Goal: Information Seeking & Learning: Learn about a topic

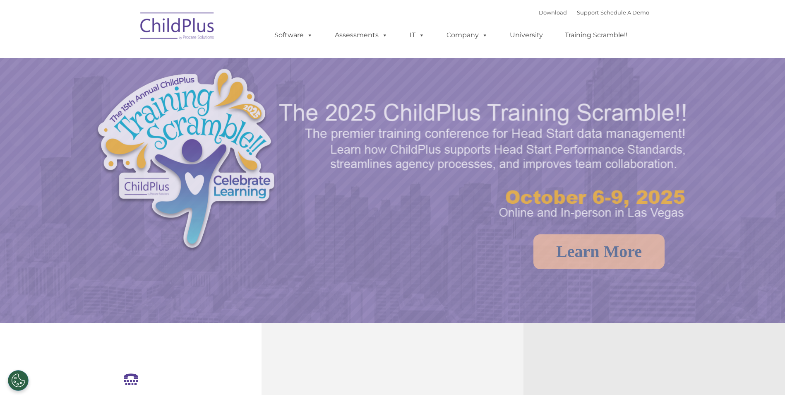
select select "MEDIUM"
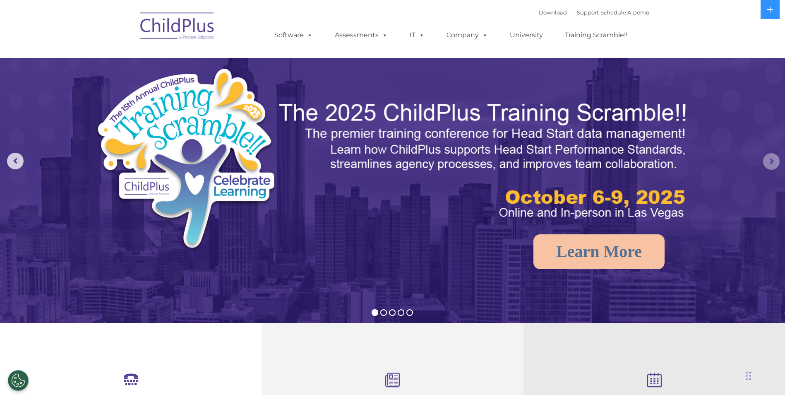
click at [773, 160] on rs-arrow at bounding box center [771, 161] width 17 height 17
select select "MEDIUM"
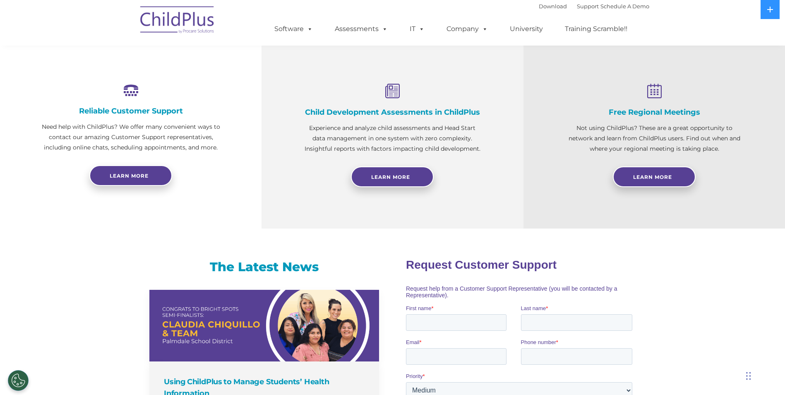
scroll to position [290, 0]
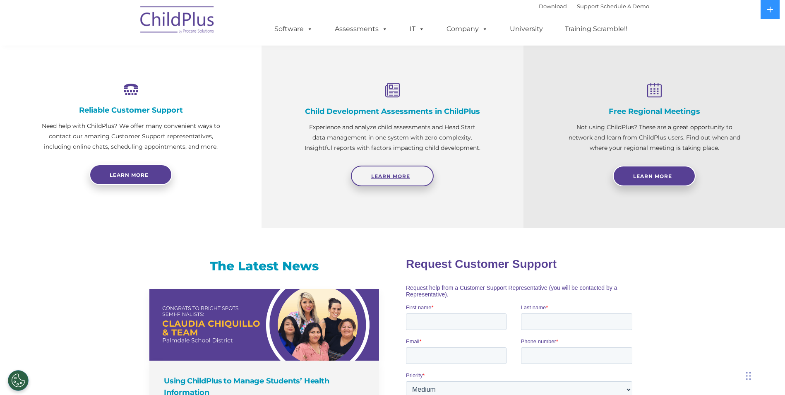
click at [409, 178] on span "Learn More" at bounding box center [390, 176] width 39 height 6
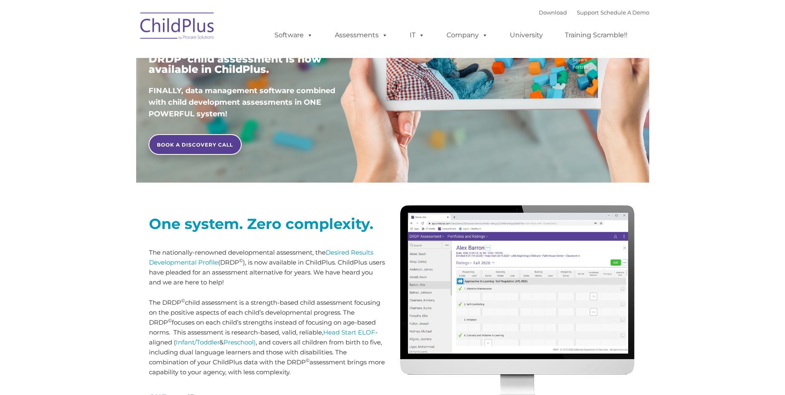
scroll to position [207, 0]
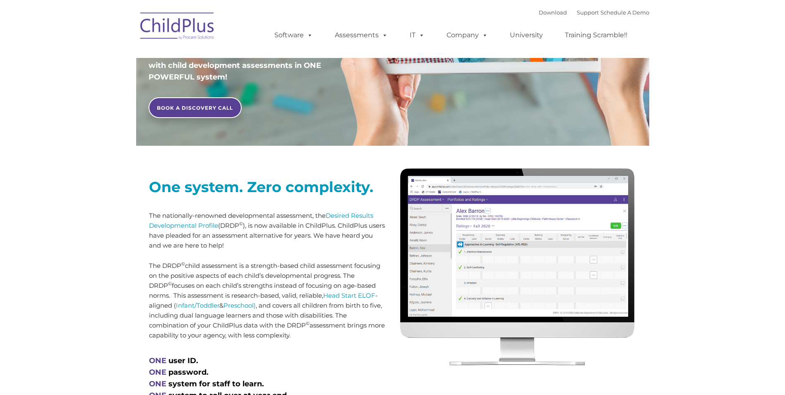
type input ""
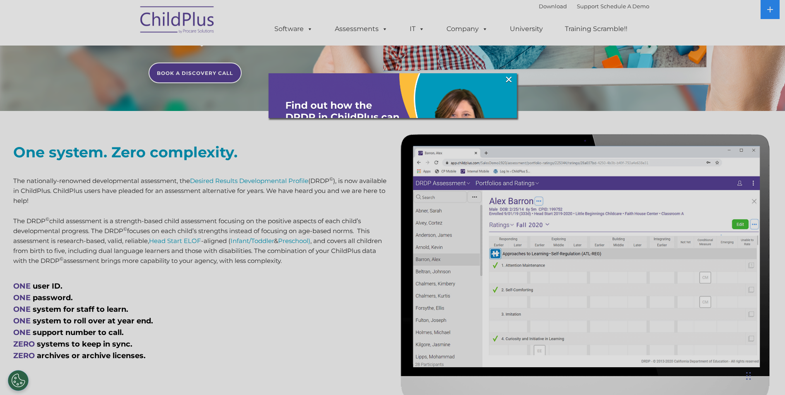
scroll to position [248, 0]
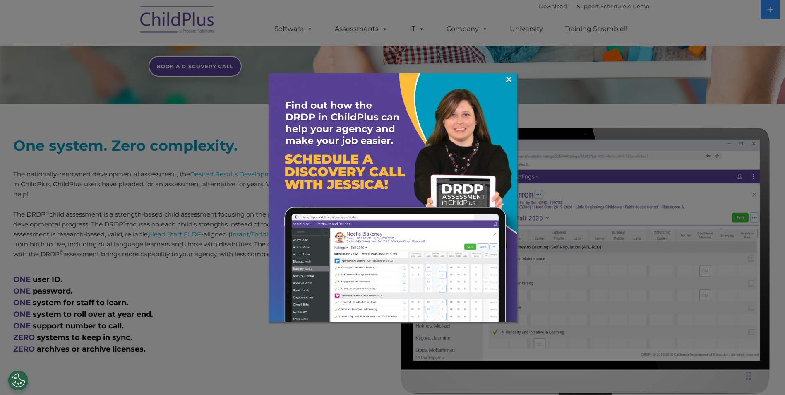
click at [514, 79] on img at bounding box center [392, 197] width 248 height 248
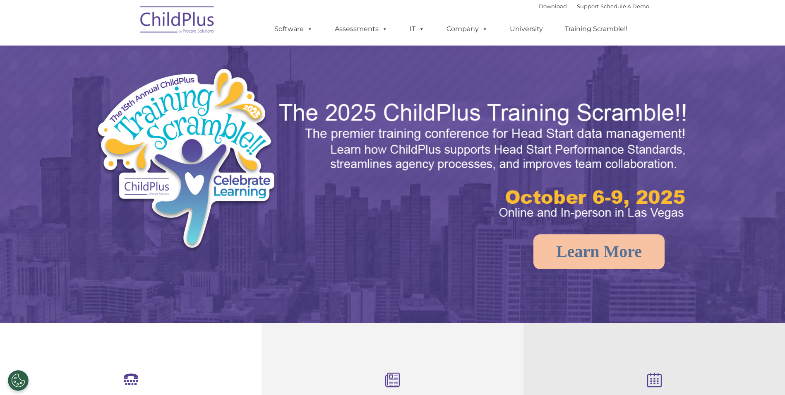
scroll to position [280, 0]
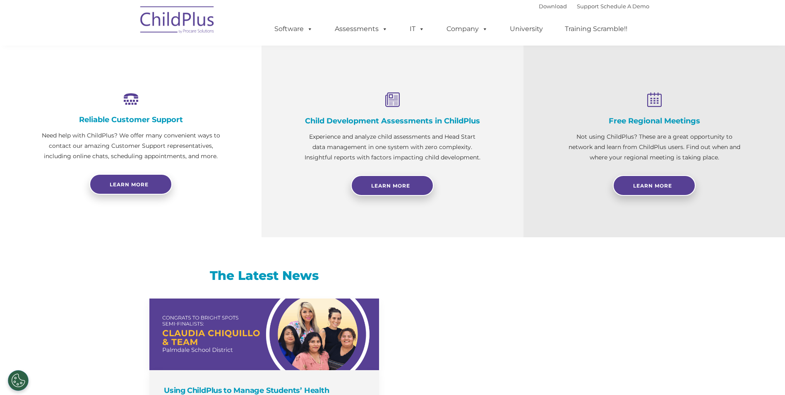
select select "MEDIUM"
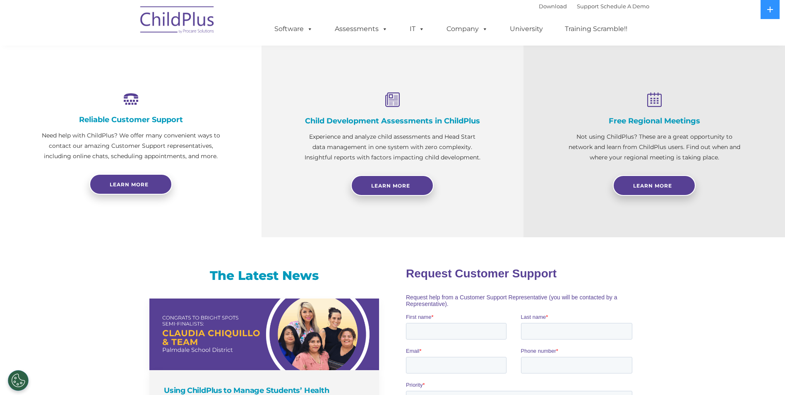
scroll to position [290, 0]
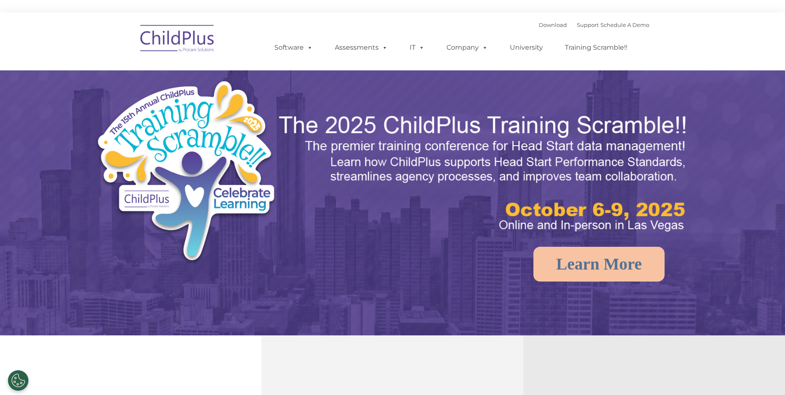
select select "MEDIUM"
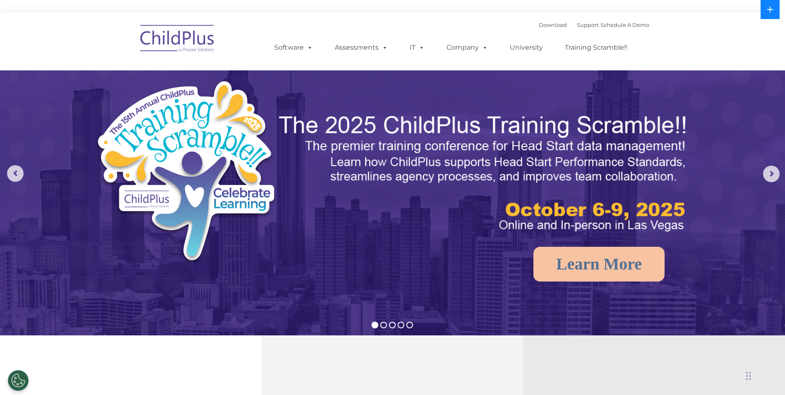
click at [768, 8] on icon at bounding box center [770, 9] width 7 height 7
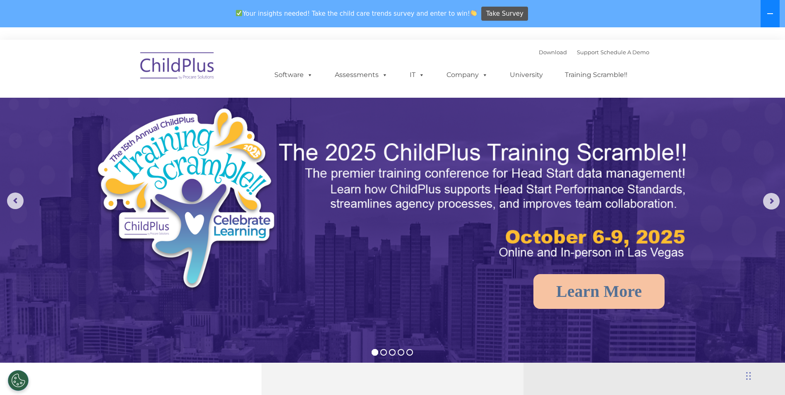
click at [762, 11] on button at bounding box center [769, 13] width 19 height 27
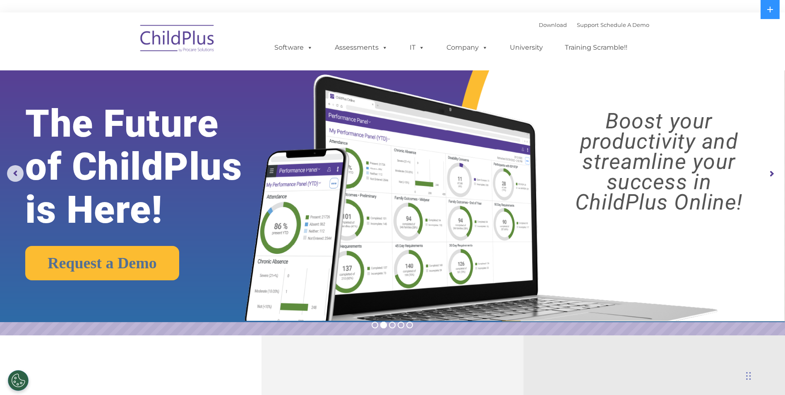
click at [770, 174] on rs-arrow at bounding box center [771, 173] width 17 height 17
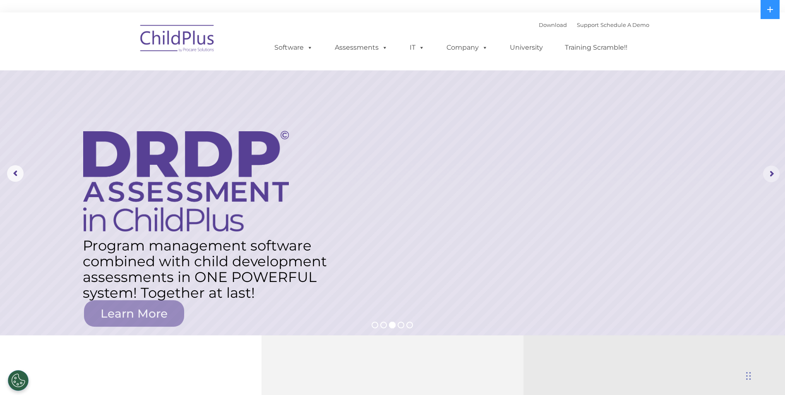
click at [765, 172] on rs-arrow at bounding box center [771, 173] width 17 height 17
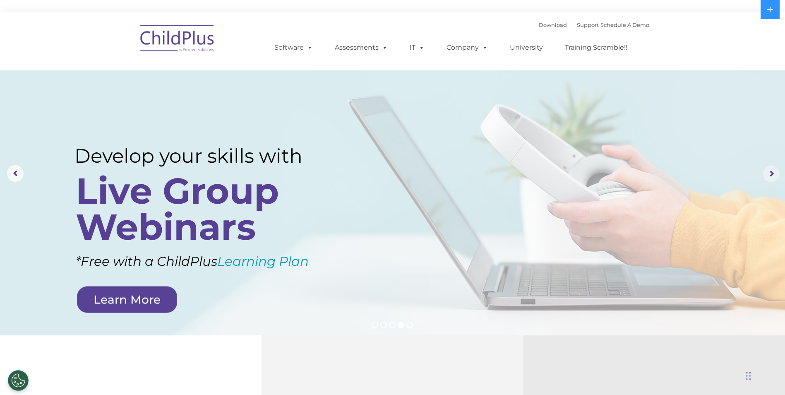
click at [765, 173] on rs-arrow at bounding box center [771, 173] width 17 height 17
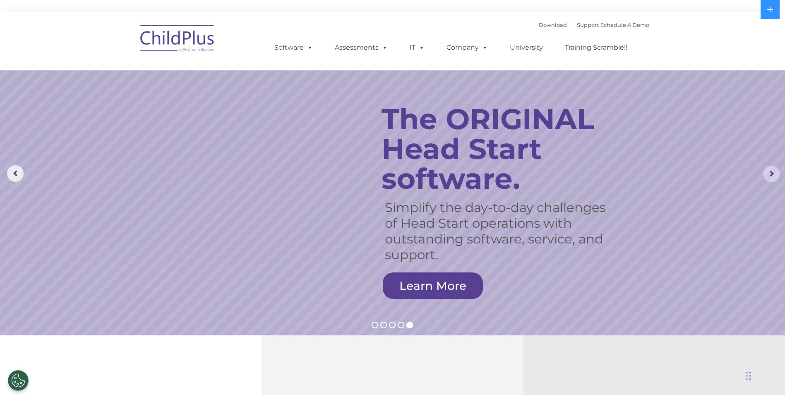
click at [772, 172] on rs-arrow at bounding box center [771, 173] width 17 height 17
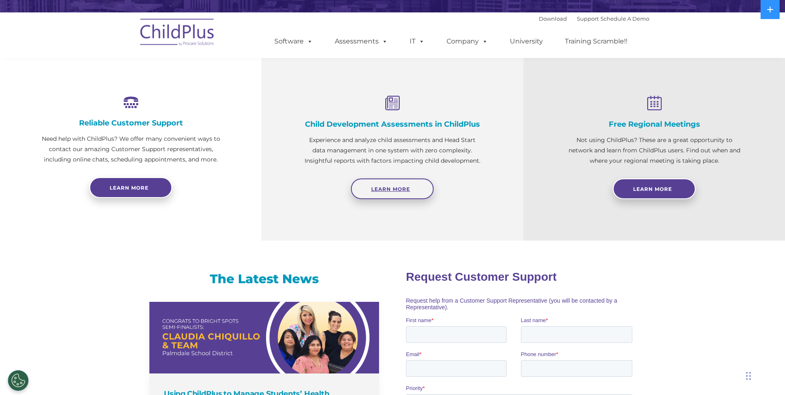
scroll to position [290, 0]
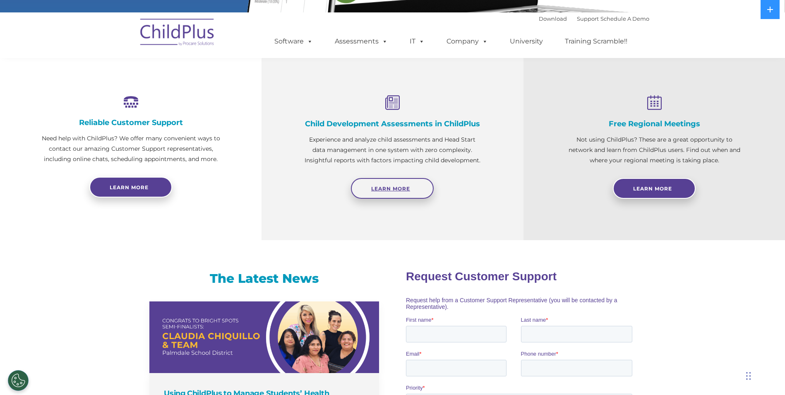
click at [381, 190] on span "Learn More" at bounding box center [390, 188] width 39 height 6
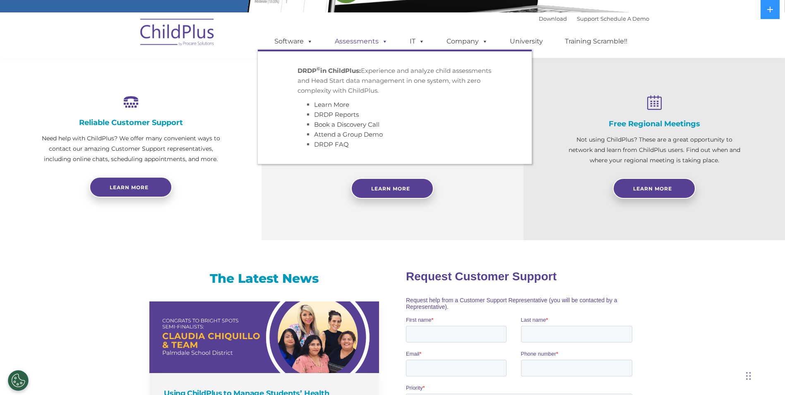
click at [339, 42] on link "Assessments" at bounding box center [361, 41] width 70 height 17
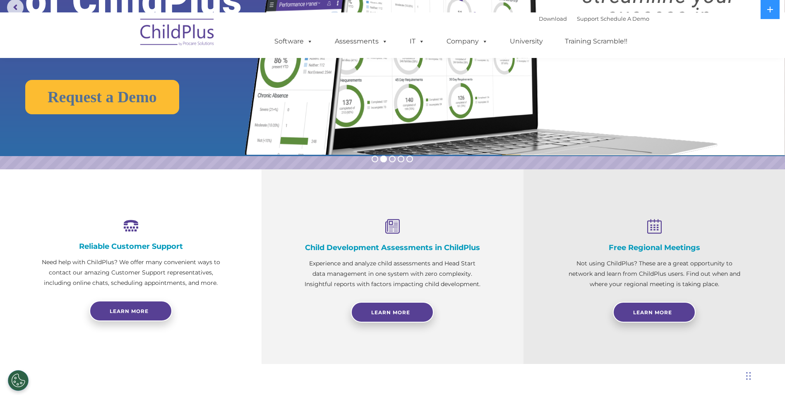
scroll to position [165, 0]
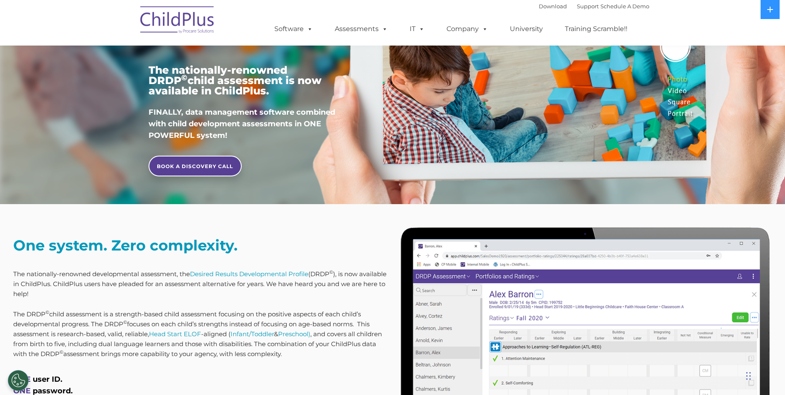
scroll to position [137, 0]
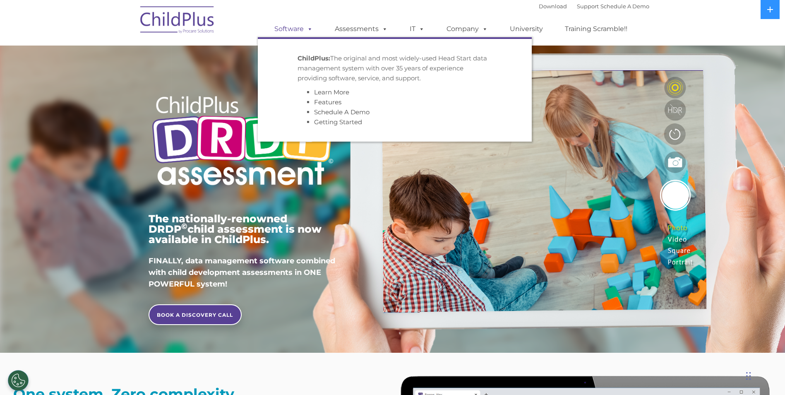
click at [297, 27] on link "Software" at bounding box center [293, 29] width 55 height 17
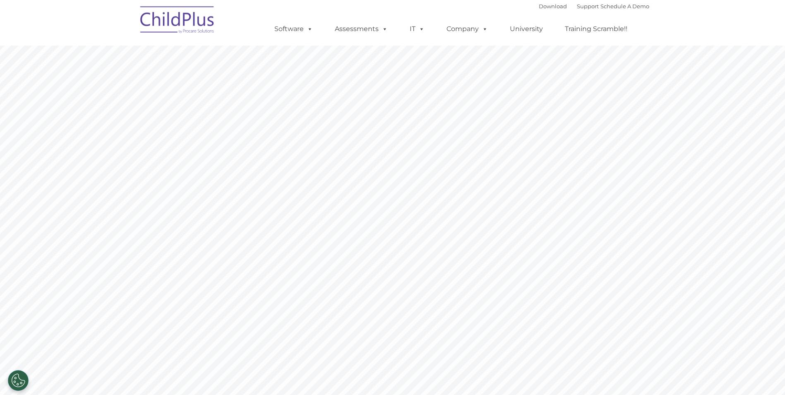
type input ""
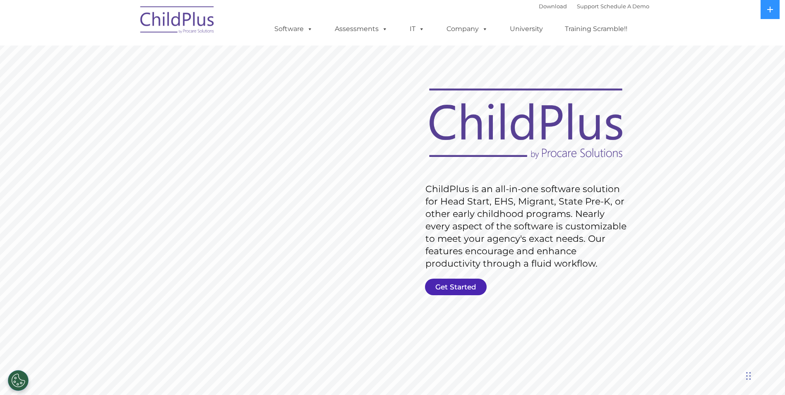
click at [451, 289] on link "Get Started" at bounding box center [456, 286] width 62 height 17
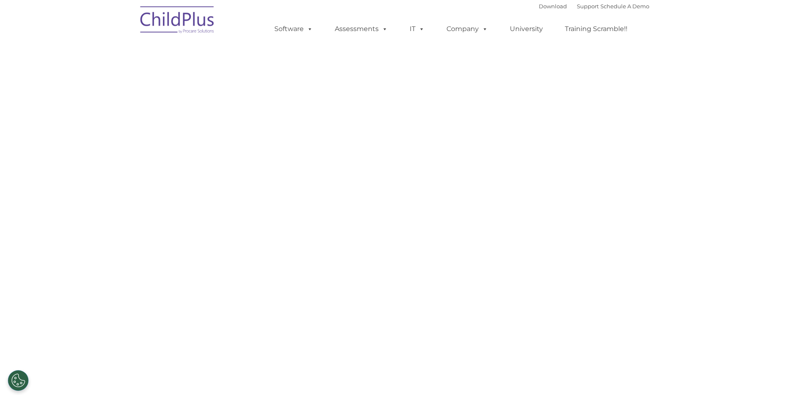
select select "MEDIUM"
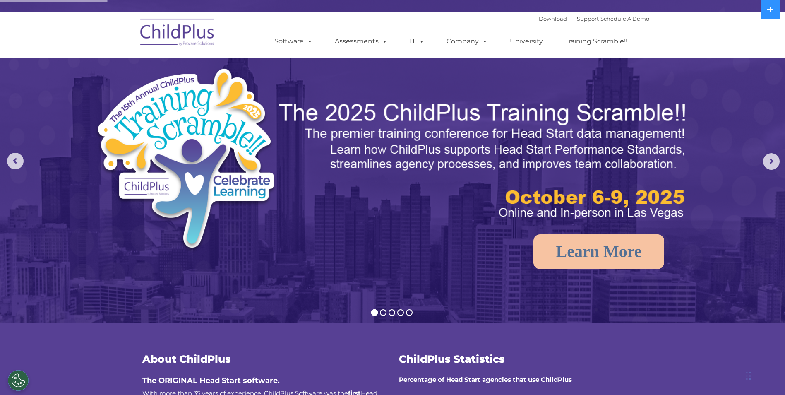
click at [161, 41] on img at bounding box center [177, 33] width 83 height 41
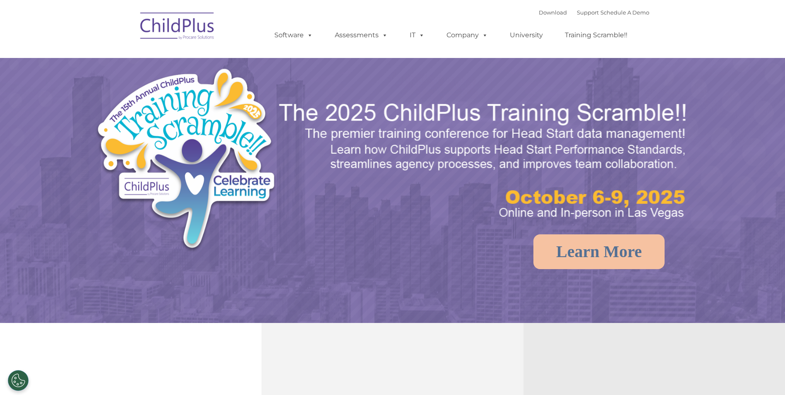
select select "MEDIUM"
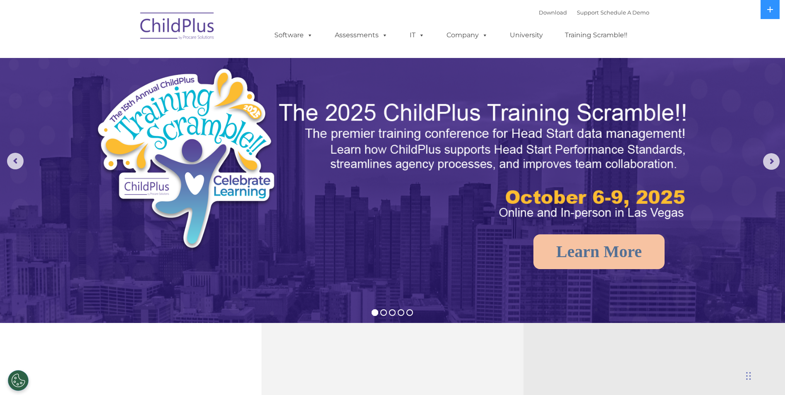
click at [162, 31] on img at bounding box center [177, 27] width 83 height 41
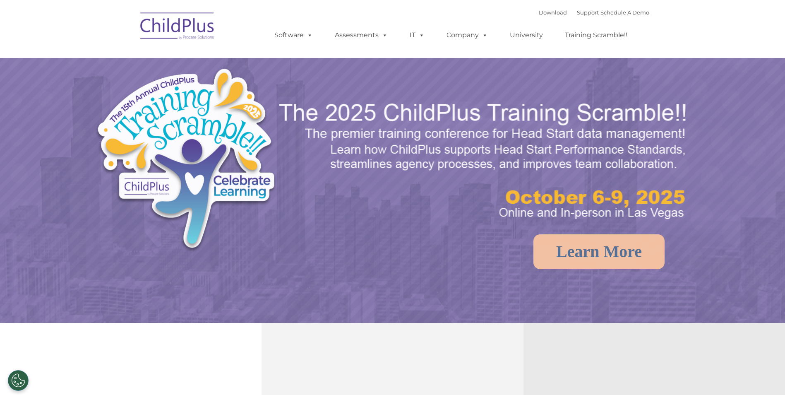
select select "MEDIUM"
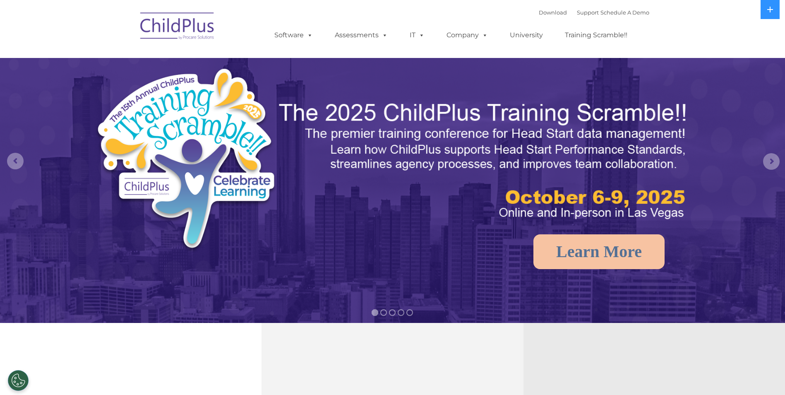
click at [162, 31] on img at bounding box center [177, 27] width 83 height 41
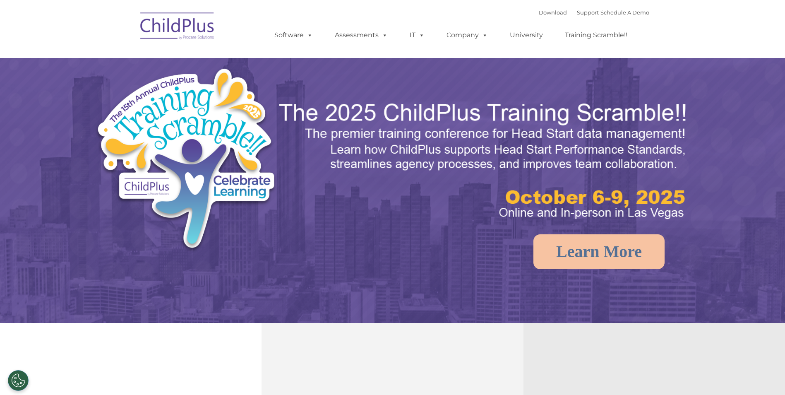
select select "MEDIUM"
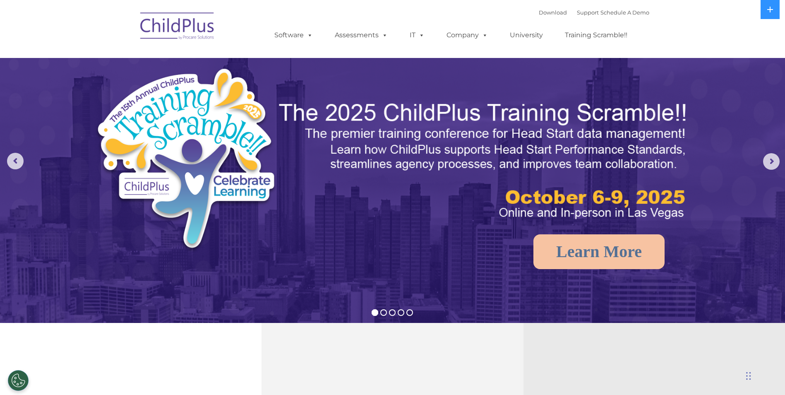
click at [162, 31] on img at bounding box center [177, 27] width 83 height 41
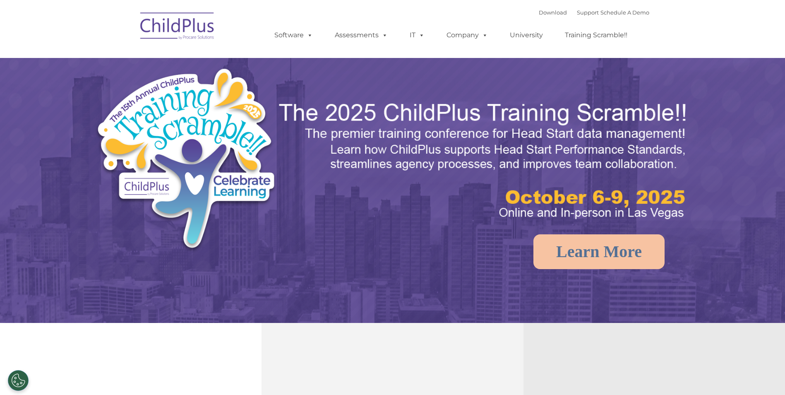
select select "MEDIUM"
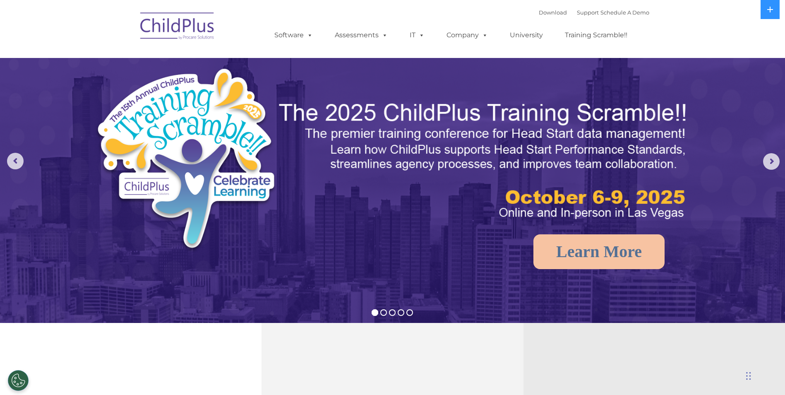
click at [778, 57] on nav "Download Support | Schedule A Demo  MENU MENU Software ChildPlus: The original…" at bounding box center [392, 29] width 785 height 58
click at [766, 15] on button at bounding box center [769, 9] width 19 height 19
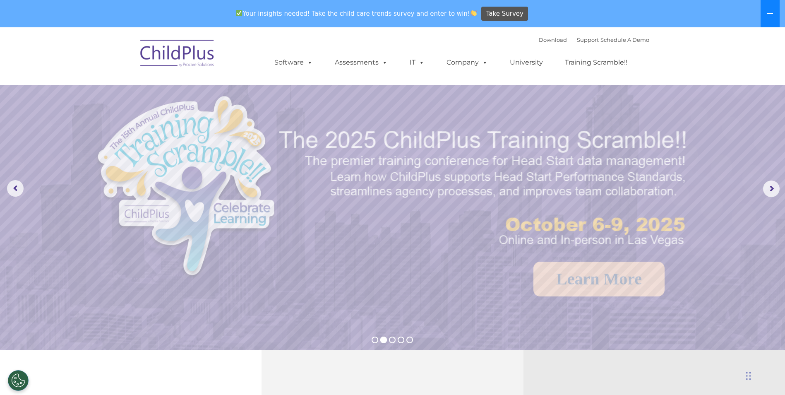
click at [765, 15] on button at bounding box center [769, 13] width 19 height 27
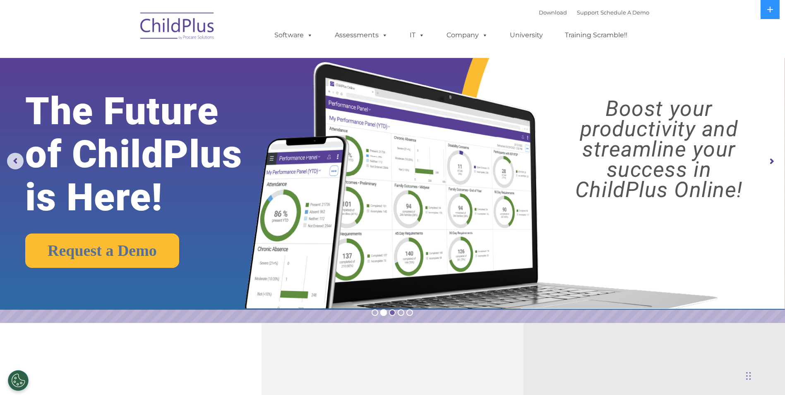
click at [390, 312] on rs-bullet at bounding box center [392, 312] width 7 height 7
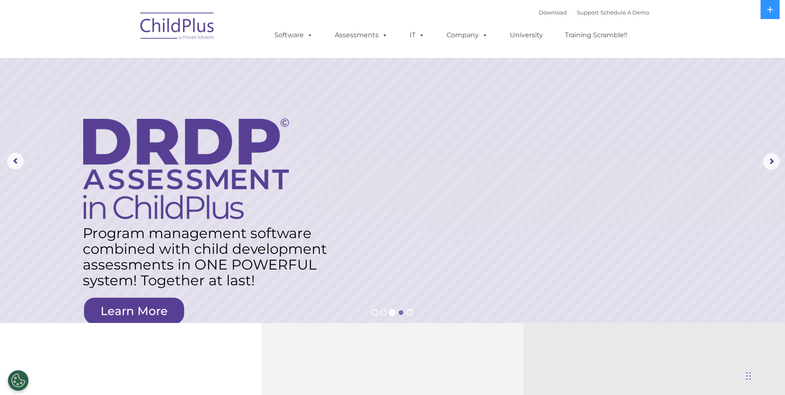
click at [401, 312] on rs-bullet at bounding box center [401, 312] width 7 height 7
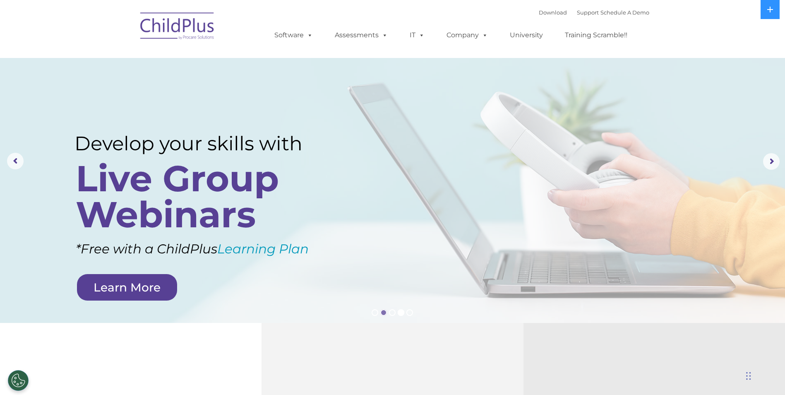
click at [380, 314] on rs-bullet at bounding box center [383, 312] width 7 height 7
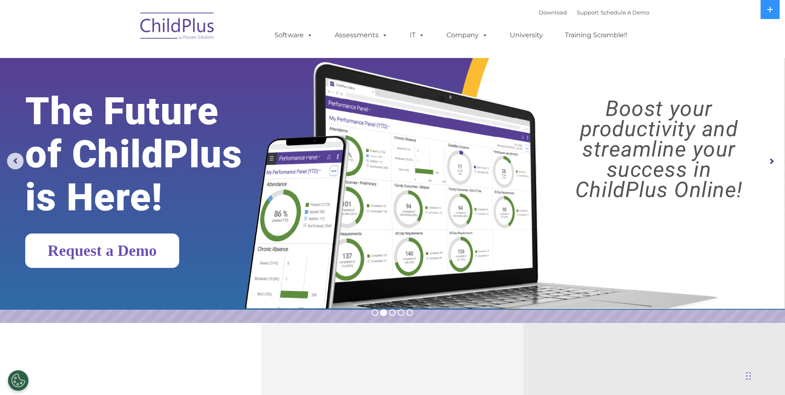
click at [142, 244] on link "Request a Demo" at bounding box center [102, 250] width 154 height 34
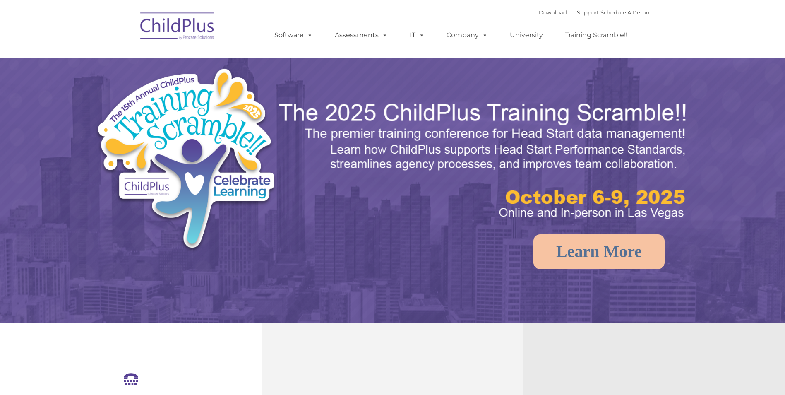
select select "MEDIUM"
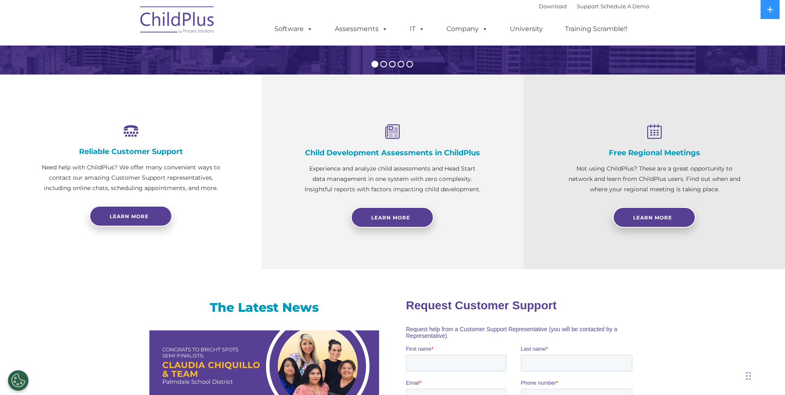
scroll to position [249, 0]
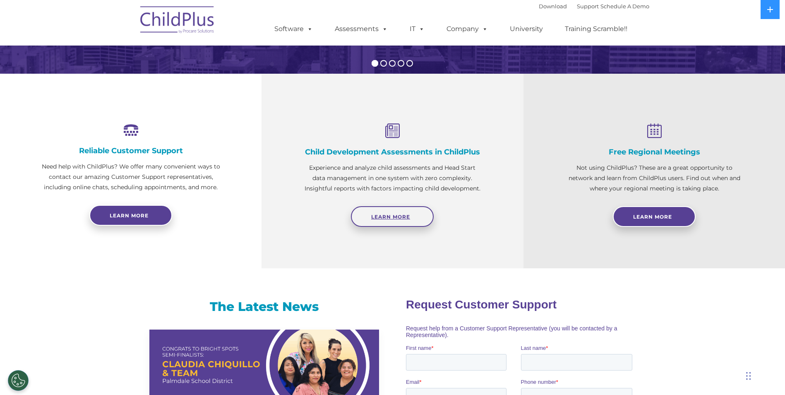
click at [366, 214] on link "Learn More" at bounding box center [392, 216] width 83 height 21
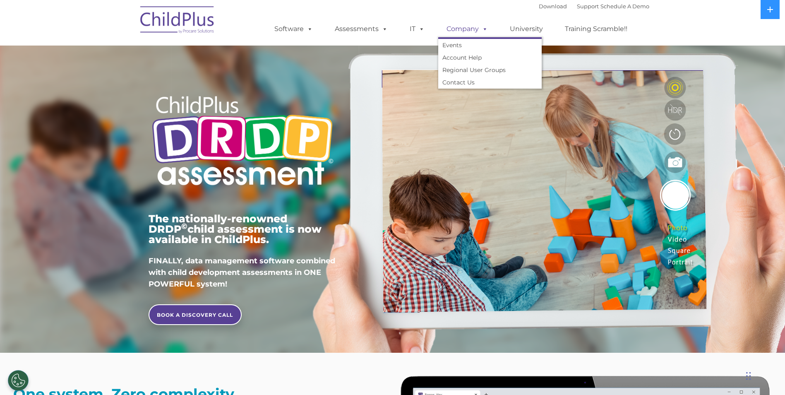
click at [463, 27] on link "Company" at bounding box center [467, 29] width 58 height 17
